Goal: Find specific page/section

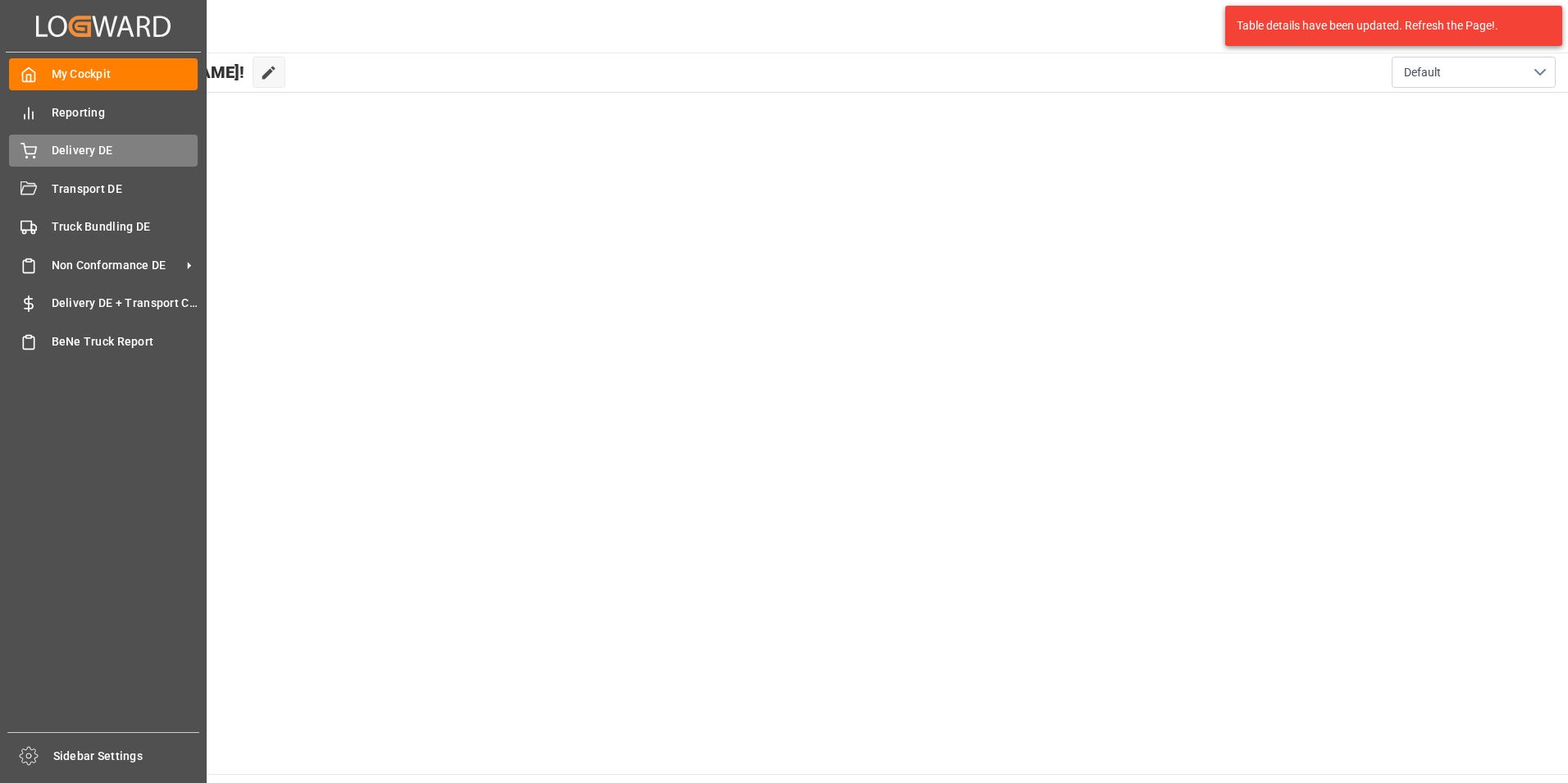
click at [22, 148] on icon at bounding box center [28, 150] width 16 height 16
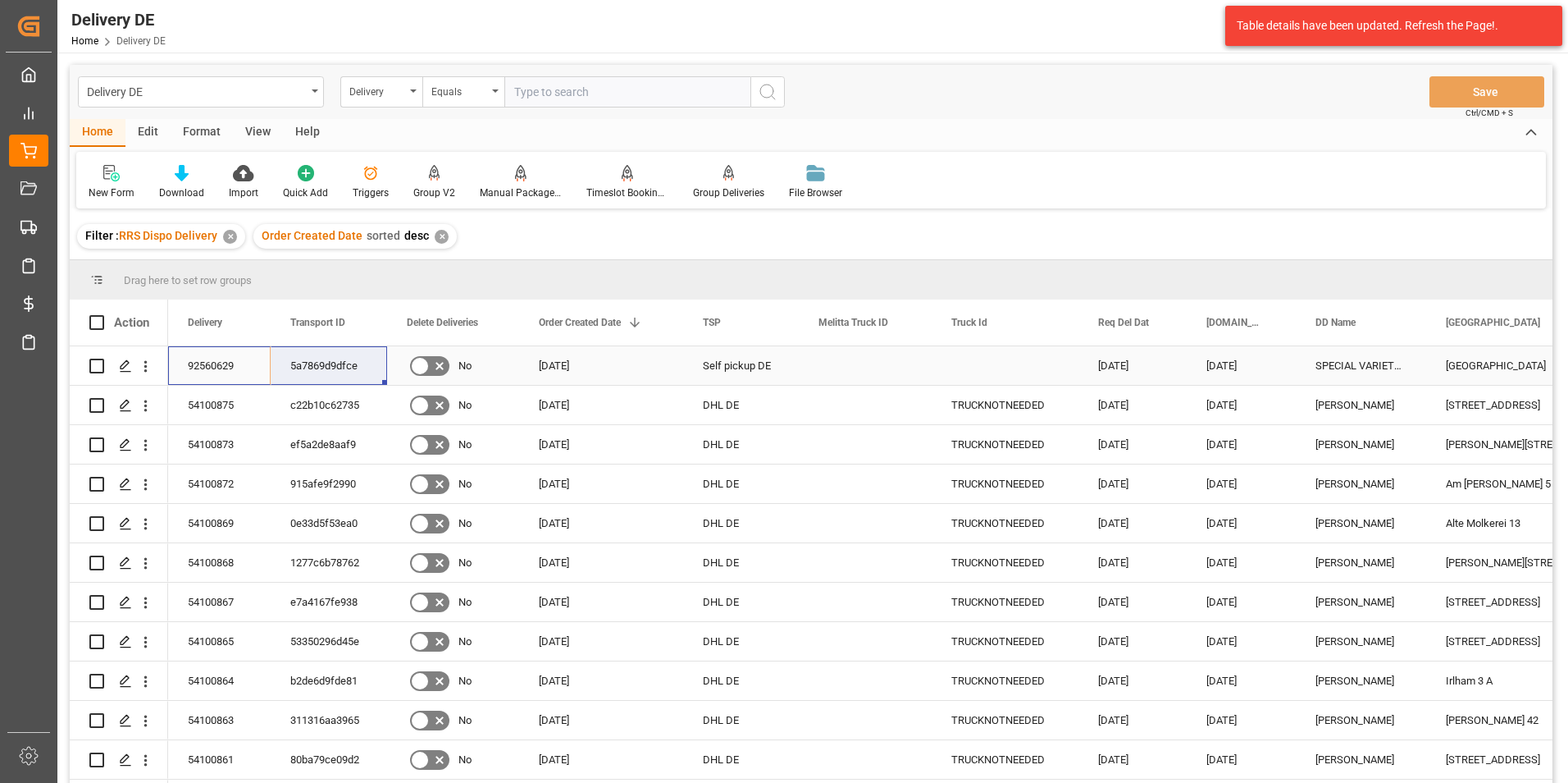
drag, startPoint x: 253, startPoint y: 365, endPoint x: 309, endPoint y: 365, distance: 56.0
click at [399, 97] on div "Delivery" at bounding box center [377, 90] width 56 height 19
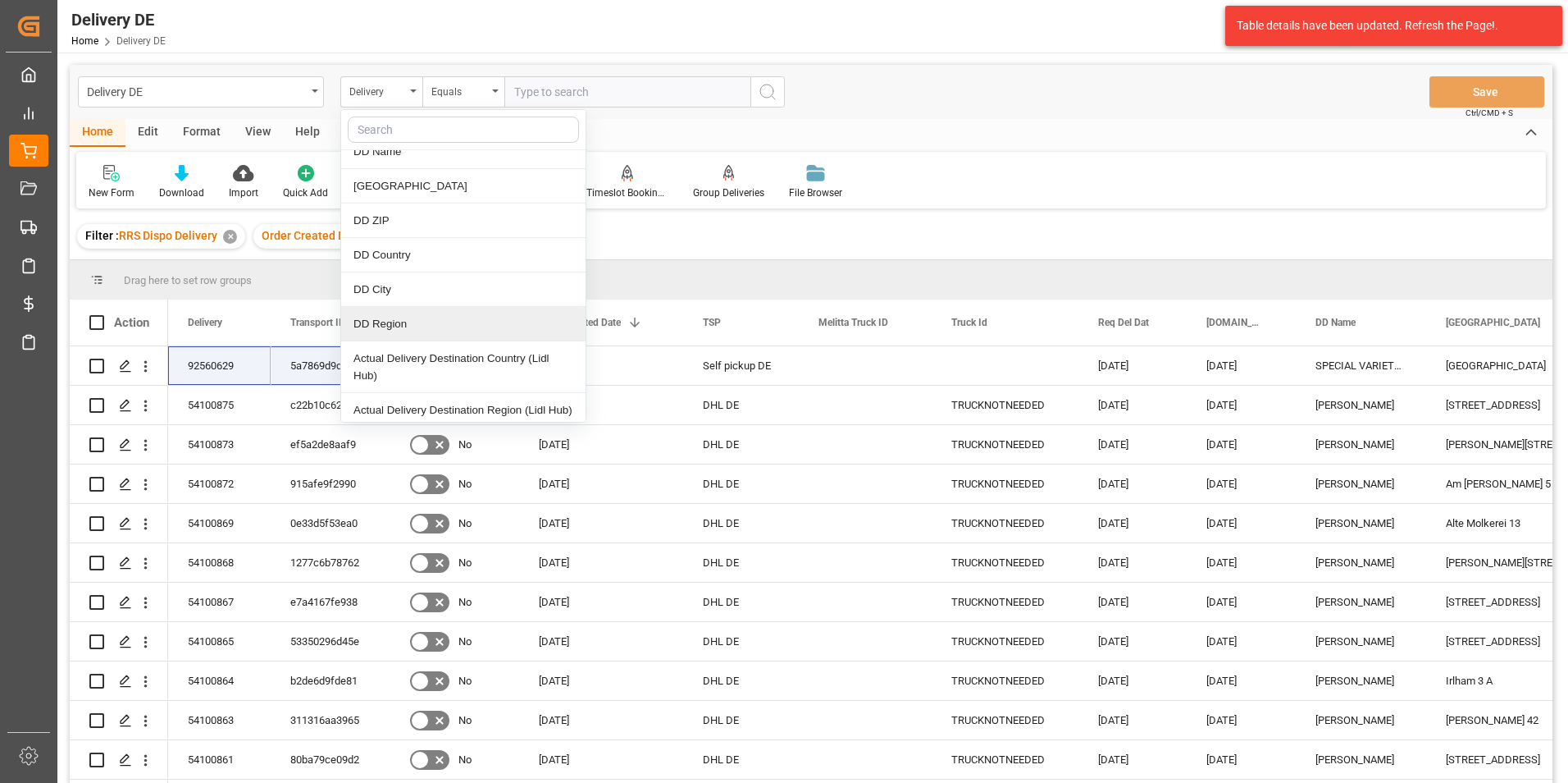
scroll to position [739, 0]
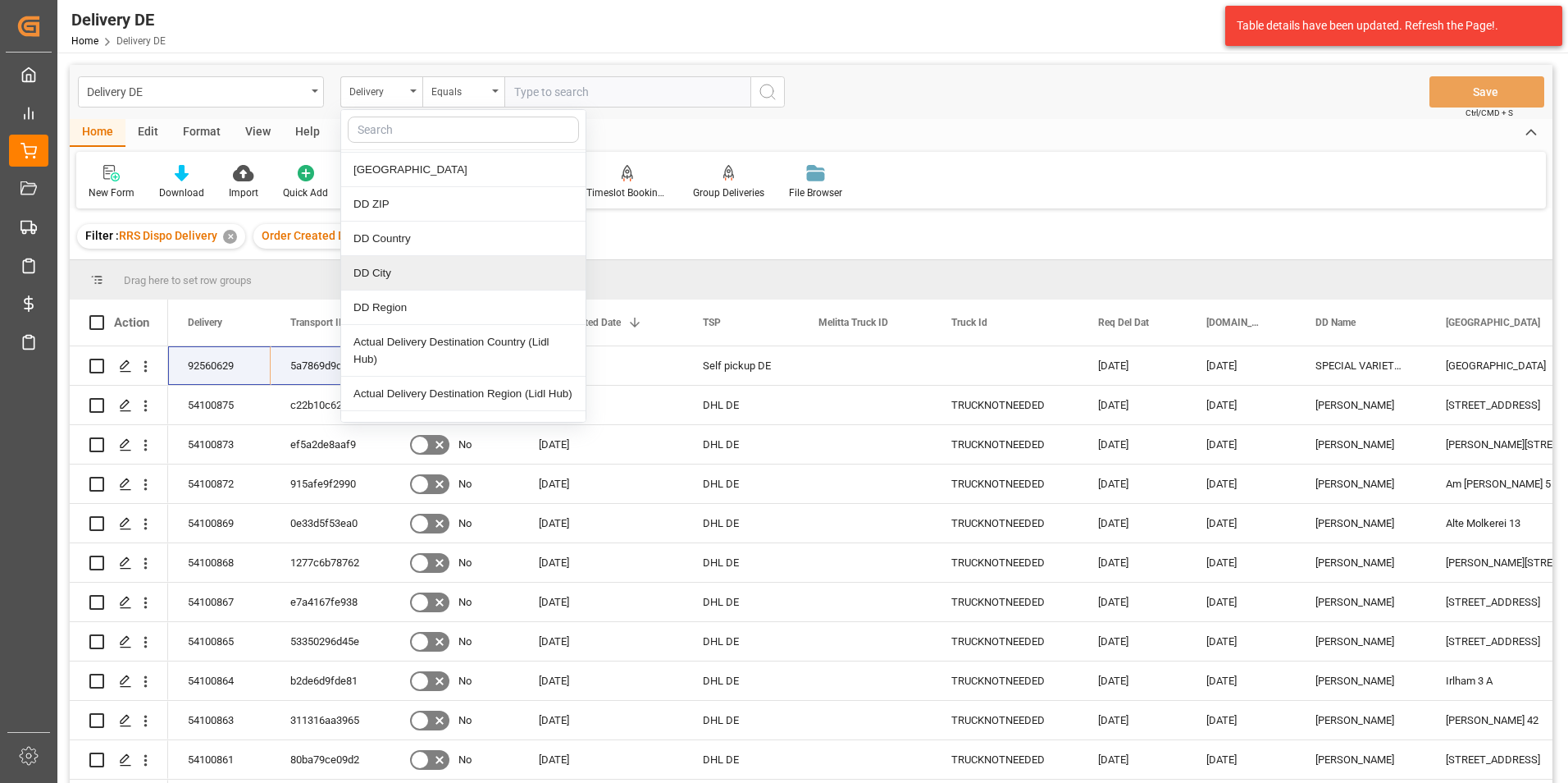
click at [415, 276] on div "DD City" at bounding box center [463, 273] width 244 height 35
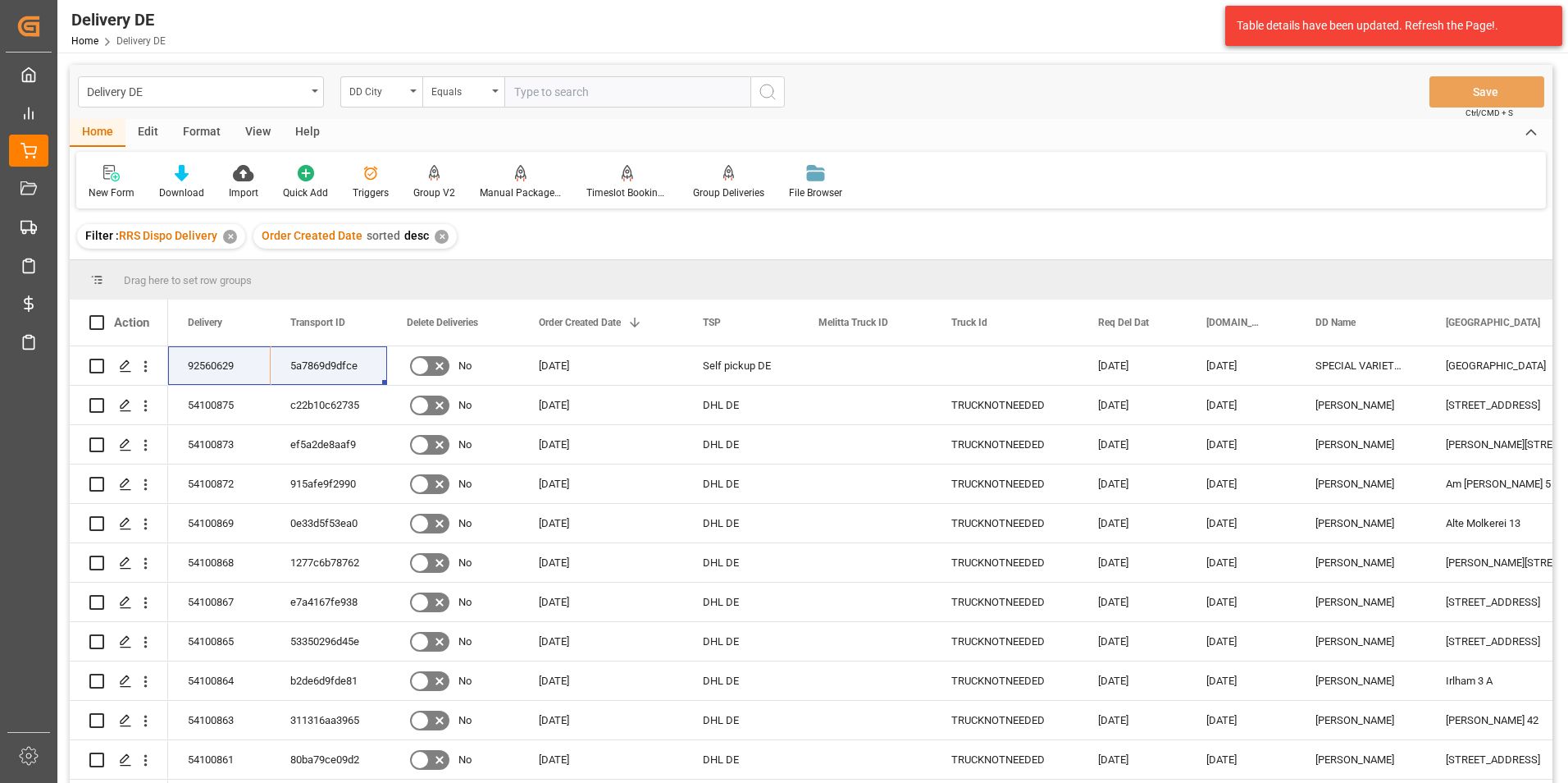
click at [579, 89] on input "text" at bounding box center [627, 91] width 246 height 31
type input "r"
click at [587, 90] on input "Rehburg-Loccim" at bounding box center [627, 91] width 246 height 31
type input "Rehburg-Loccum"
click at [772, 88] on circle "search button" at bounding box center [767, 91] width 13 height 13
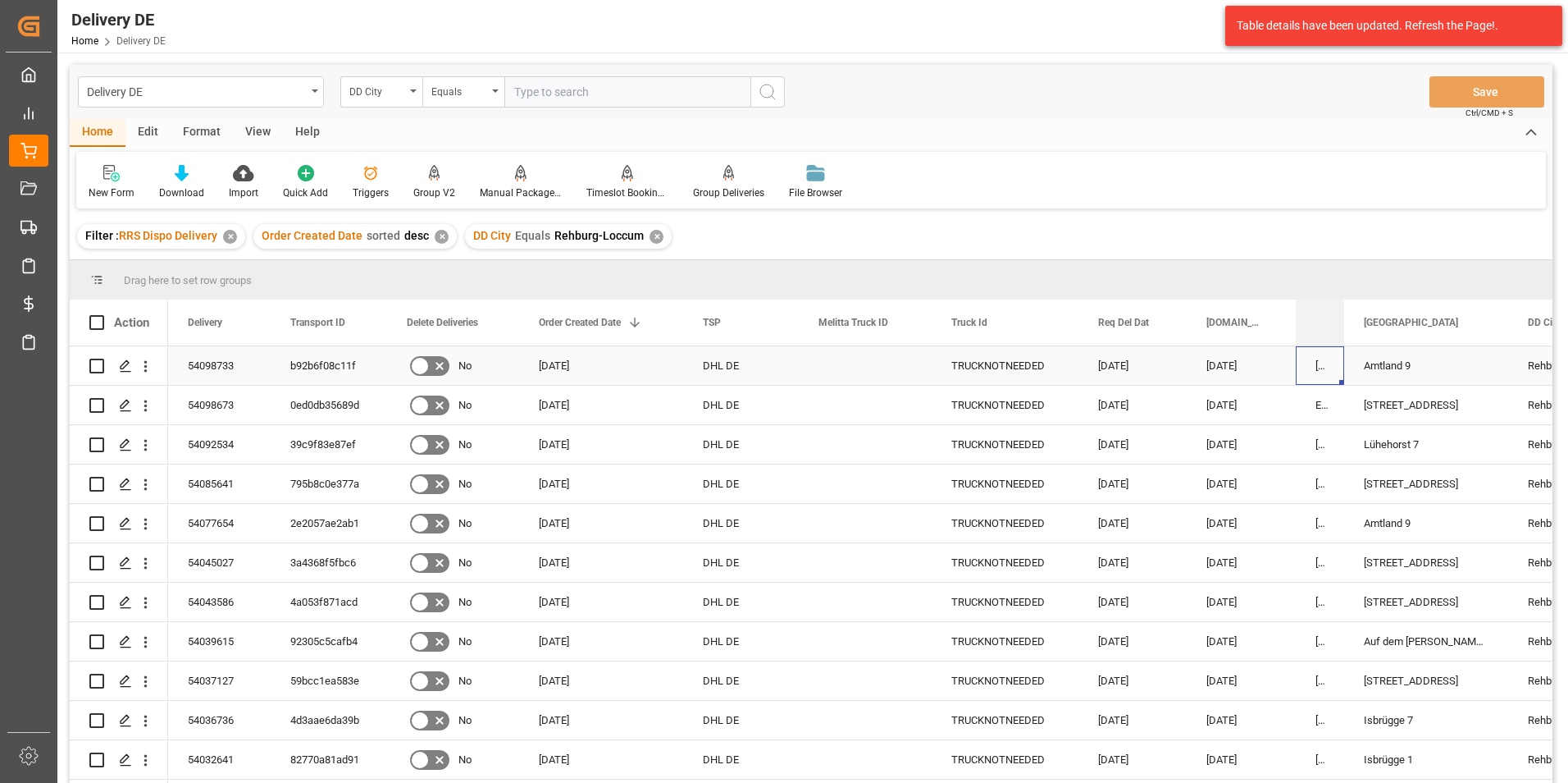
drag, startPoint x: 1454, startPoint y: 348, endPoint x: 1283, endPoint y: 360, distance: 171.4
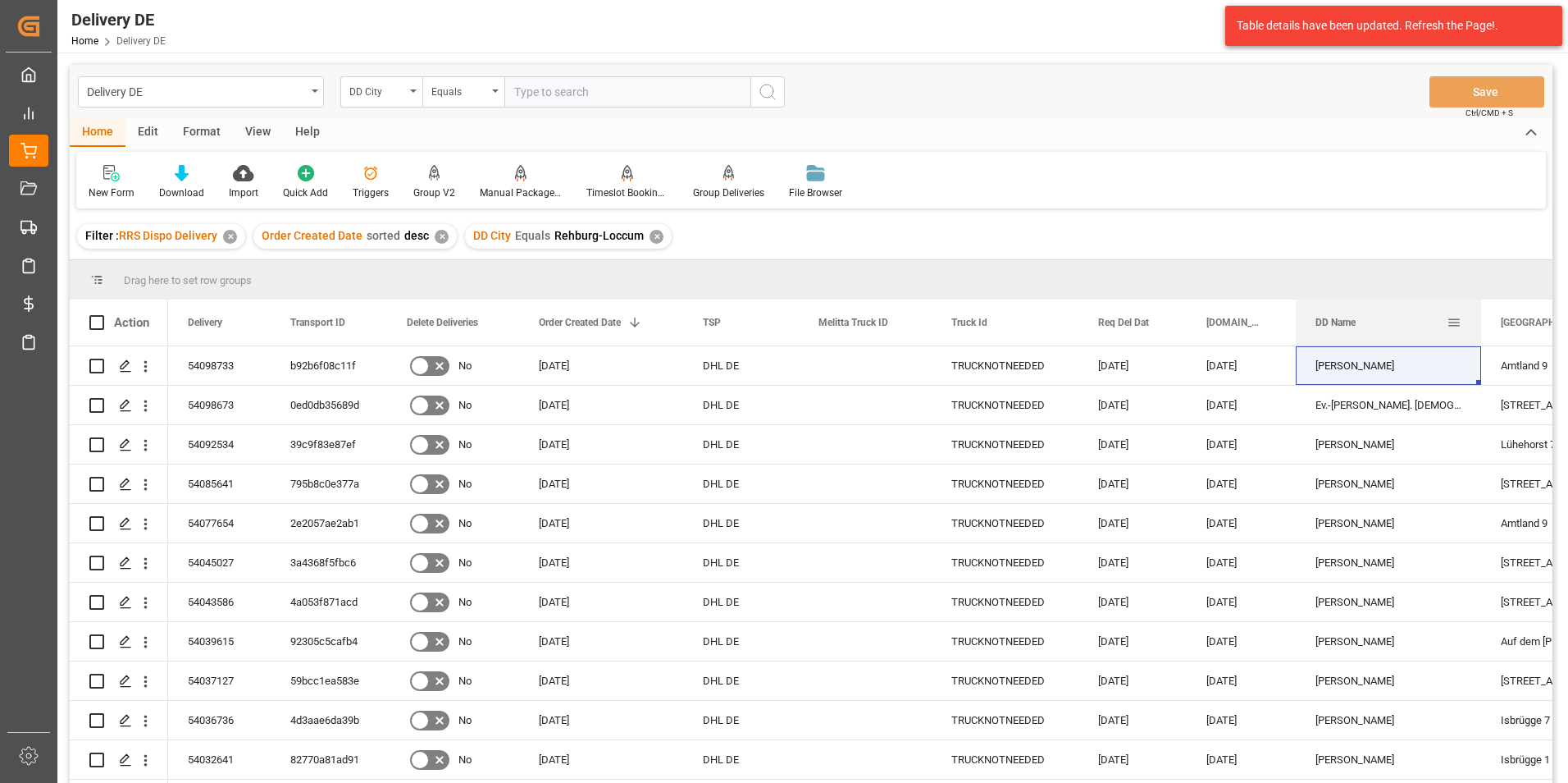
drag, startPoint x: 1343, startPoint y: 341, endPoint x: 1479, endPoint y: 343, distance: 136.0
click at [1479, 343] on div at bounding box center [1481, 322] width 7 height 46
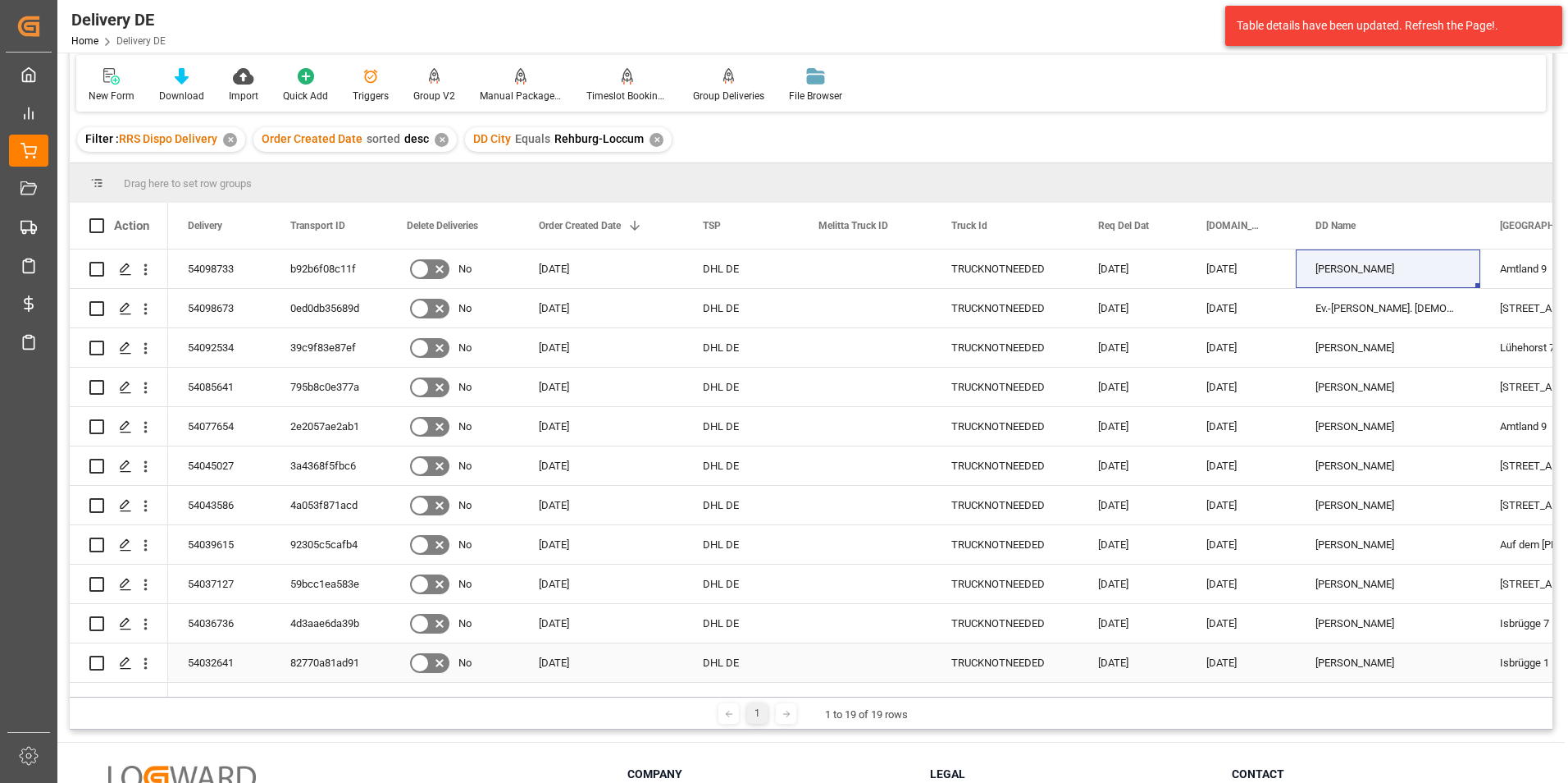
scroll to position [79, 0]
